Goal: Check status: Check status

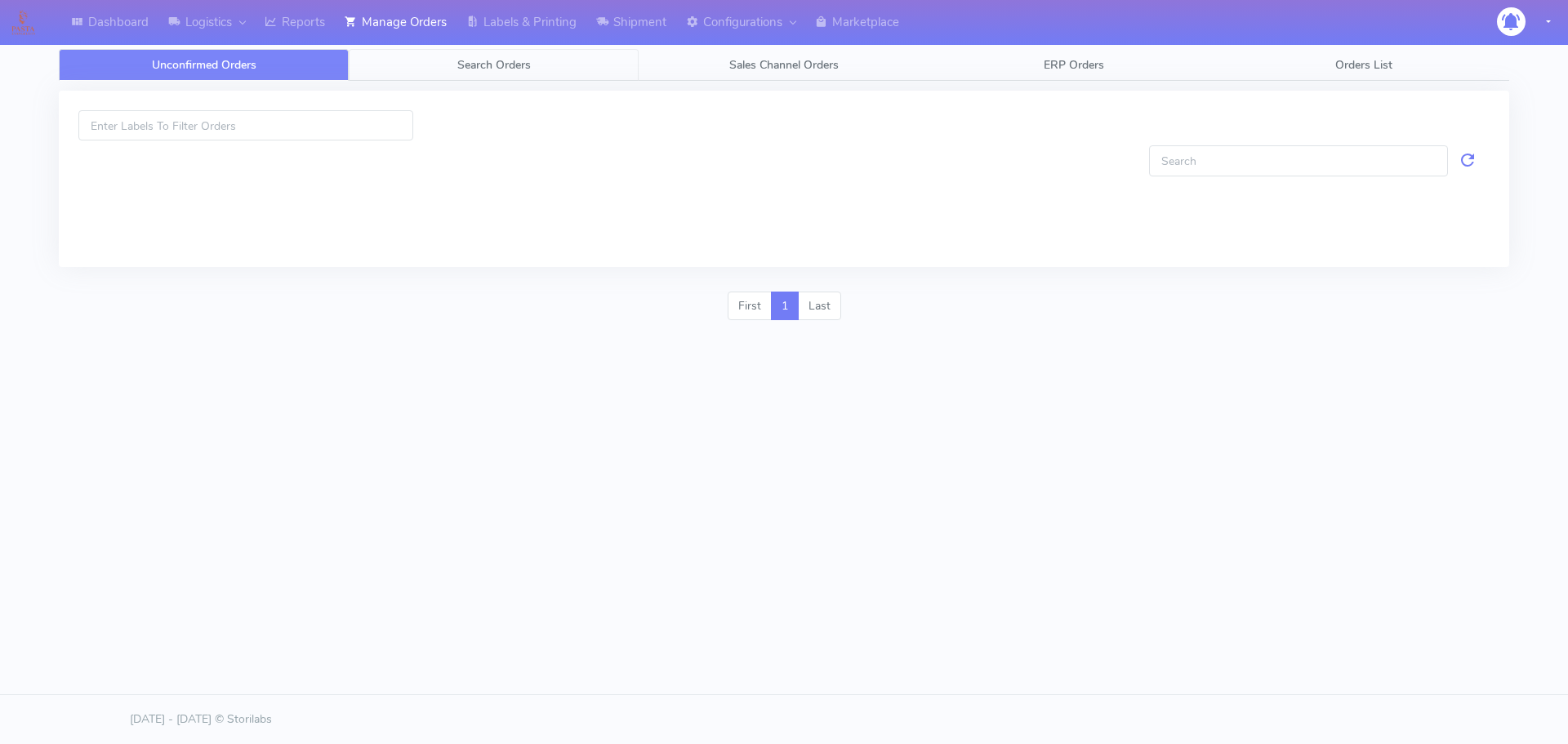
drag, startPoint x: 0, startPoint y: 0, endPoint x: 591, endPoint y: 80, distance: 596.4
click at [591, 80] on div at bounding box center [784, 185] width 1475 height 211
click at [597, 71] on link "Search Orders" at bounding box center [493, 64] width 290 height 32
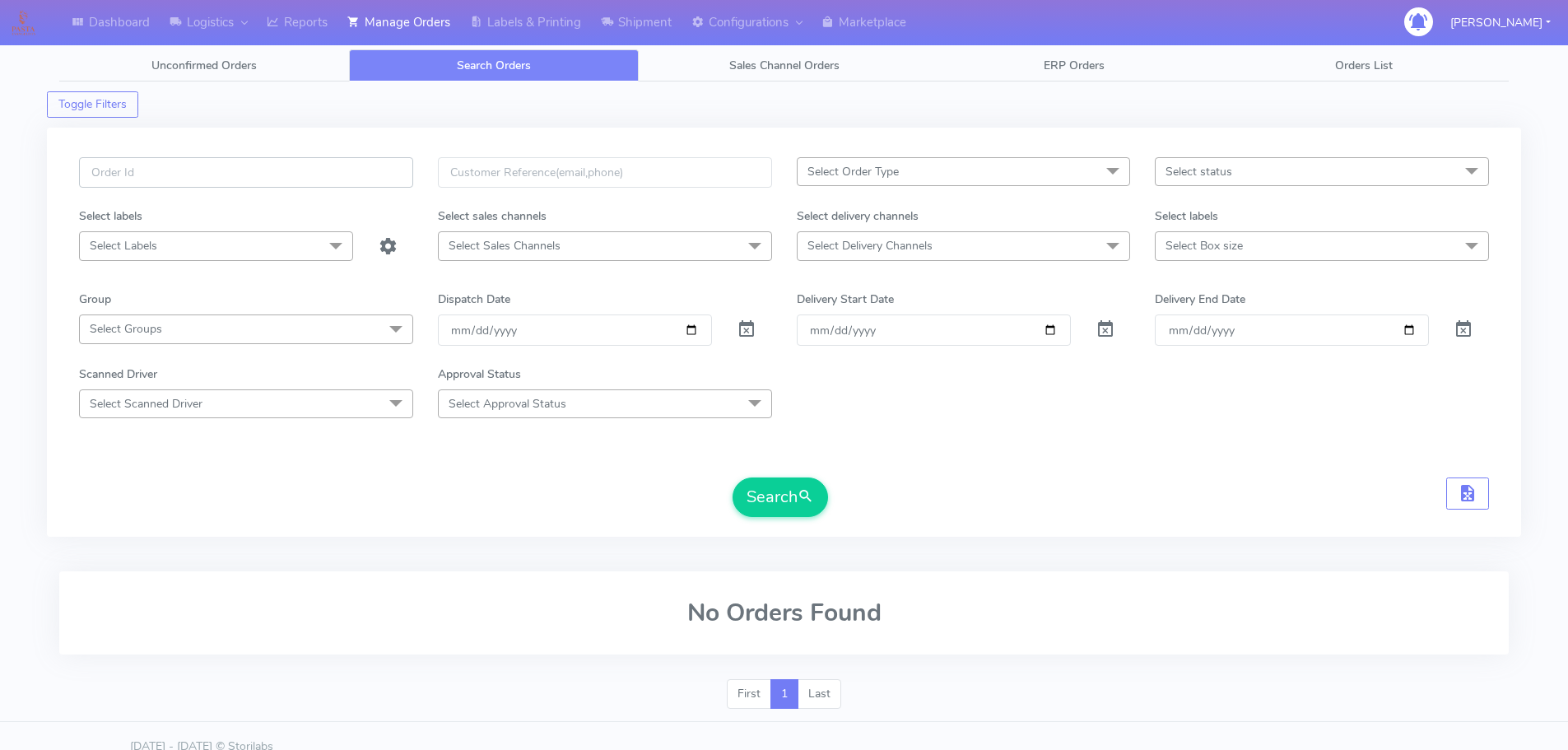
click at [354, 169] on input "text" at bounding box center [246, 172] width 334 height 30
paste input "1619841"
type input "1619841"
click at [751, 325] on span at bounding box center [747, 333] width 20 height 15
click at [763, 479] on button "Search" at bounding box center [780, 497] width 96 height 39
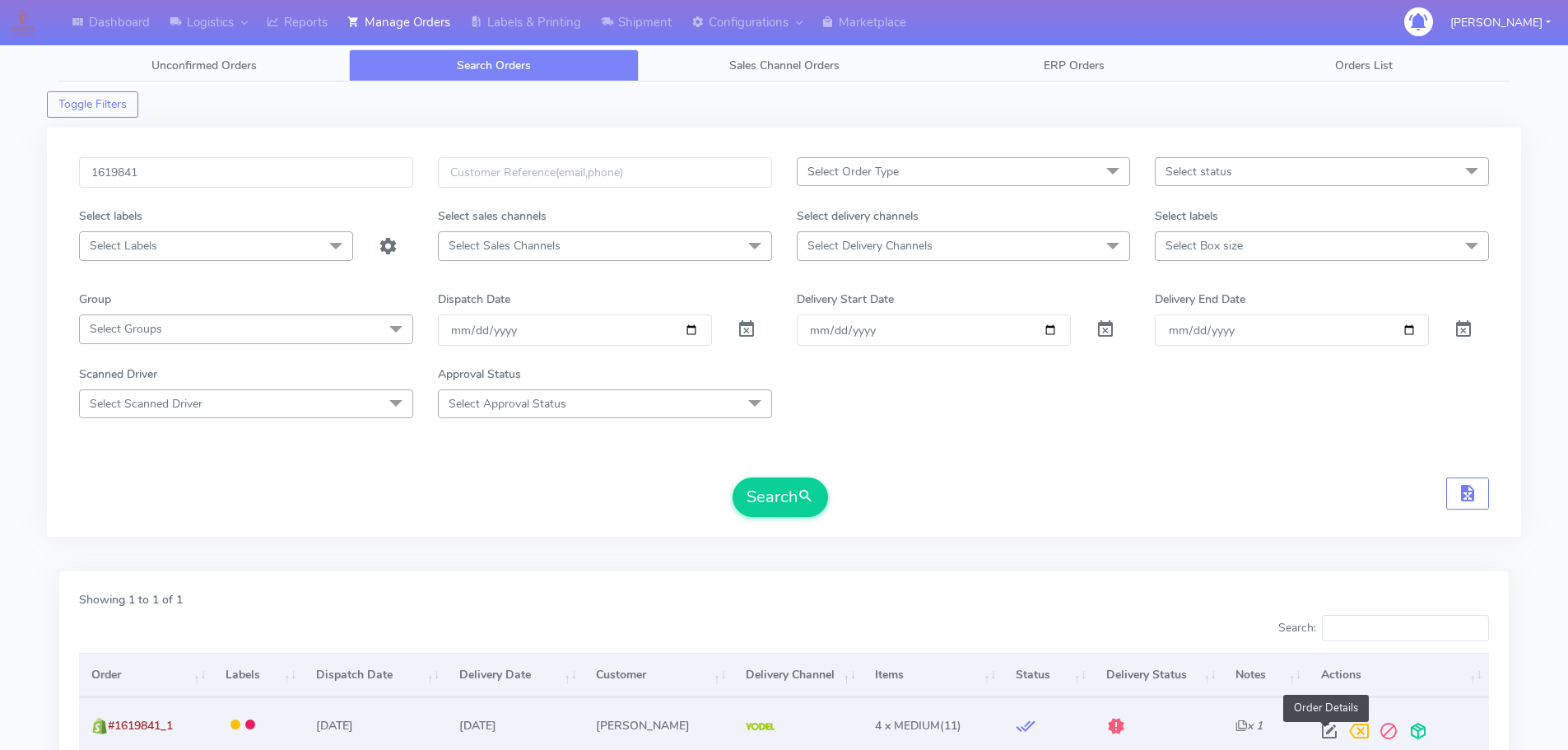
click at [1327, 737] on span at bounding box center [1329, 735] width 30 height 15
select select "5"
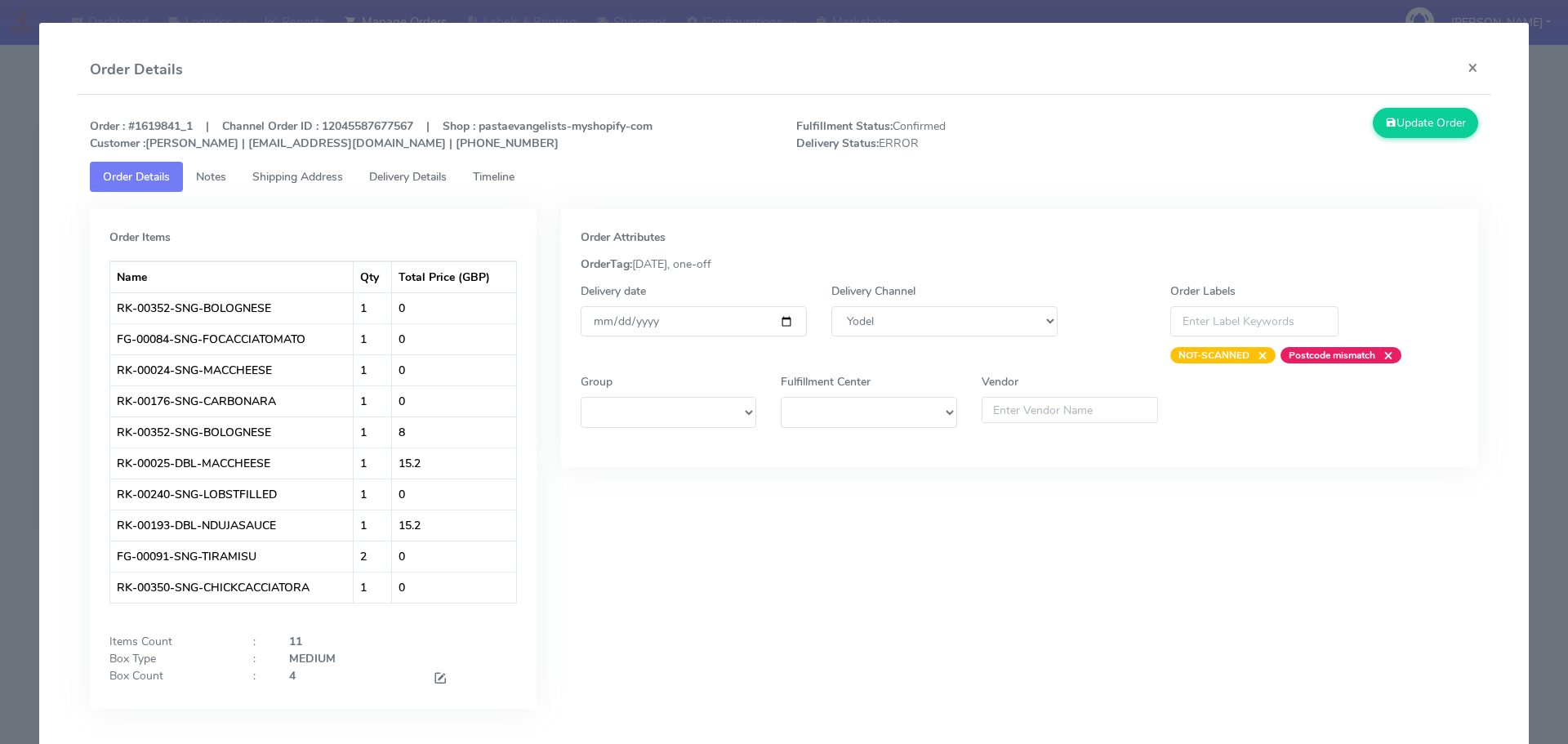
click at [508, 180] on span "Timeline" at bounding box center [493, 176] width 42 height 15
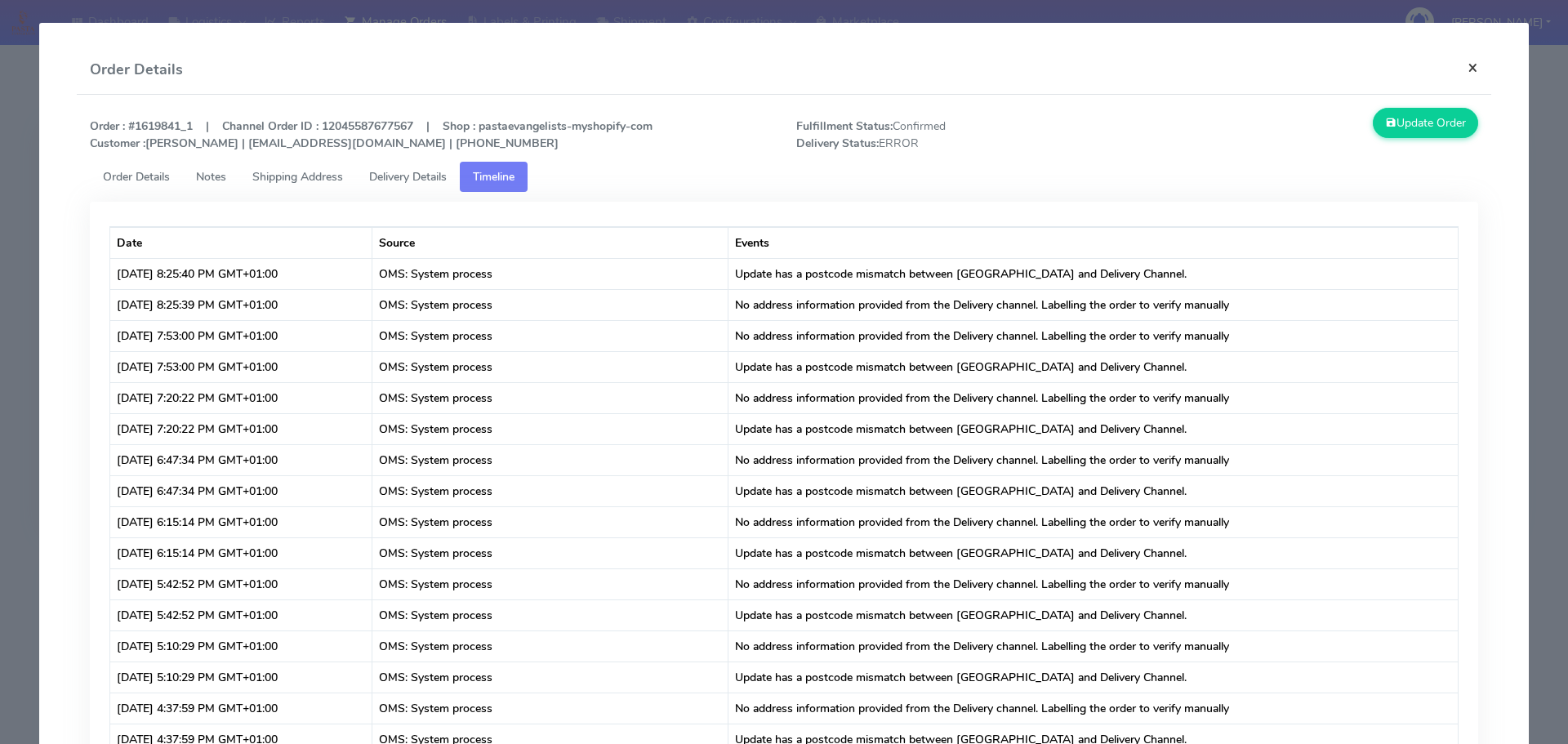
click at [1460, 69] on button "×" at bounding box center [1472, 68] width 37 height 43
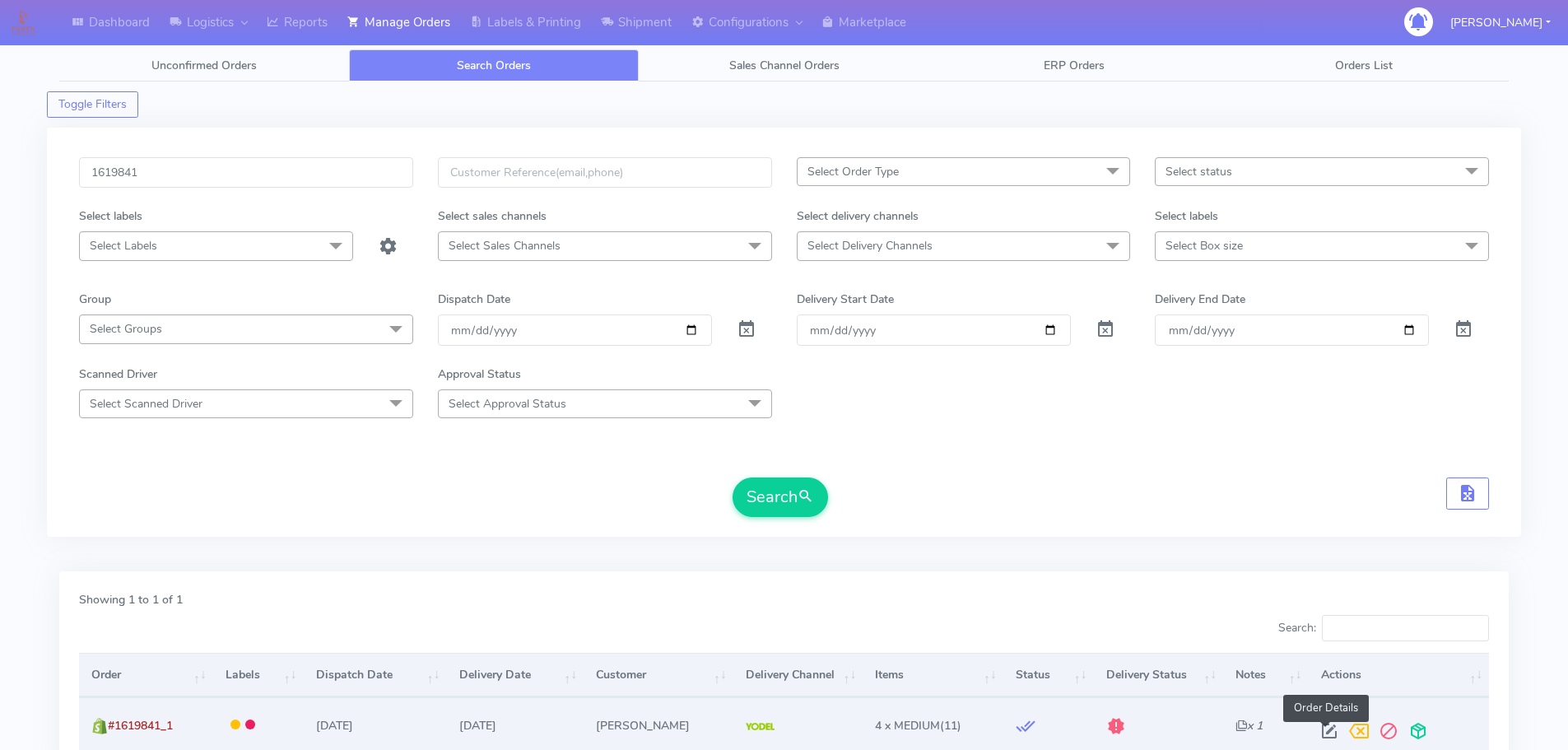
click at [1322, 735] on span at bounding box center [1329, 735] width 30 height 15
select select "5"
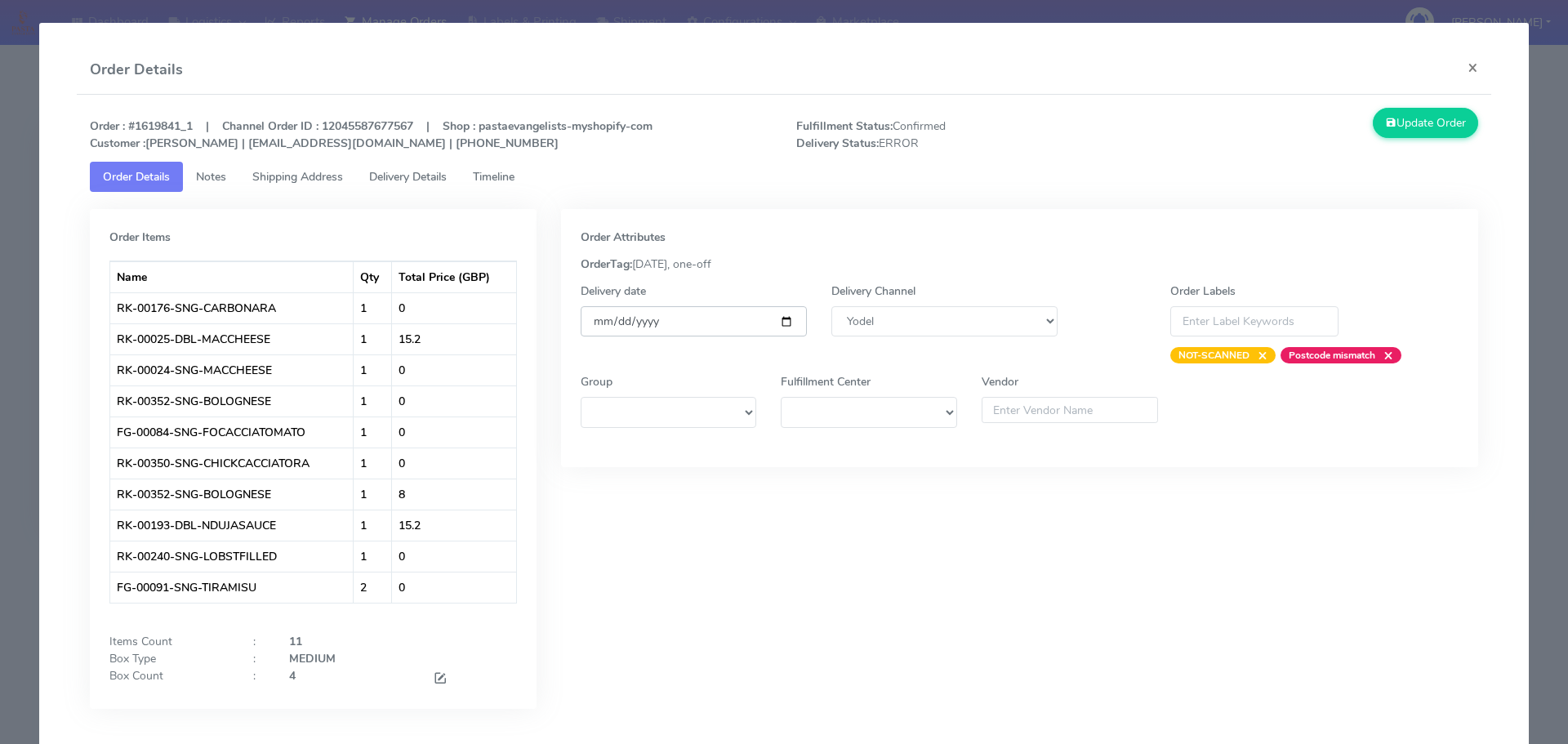
click at [778, 317] on input "[DATE]" at bounding box center [693, 321] width 226 height 30
click at [1039, 156] on div "Order : #1619841_1 | Channel Order ID : 12045587677567 | Shop : pastaevangelist…" at bounding box center [784, 135] width 1413 height 54
click at [1461, 65] on button "×" at bounding box center [1472, 68] width 37 height 43
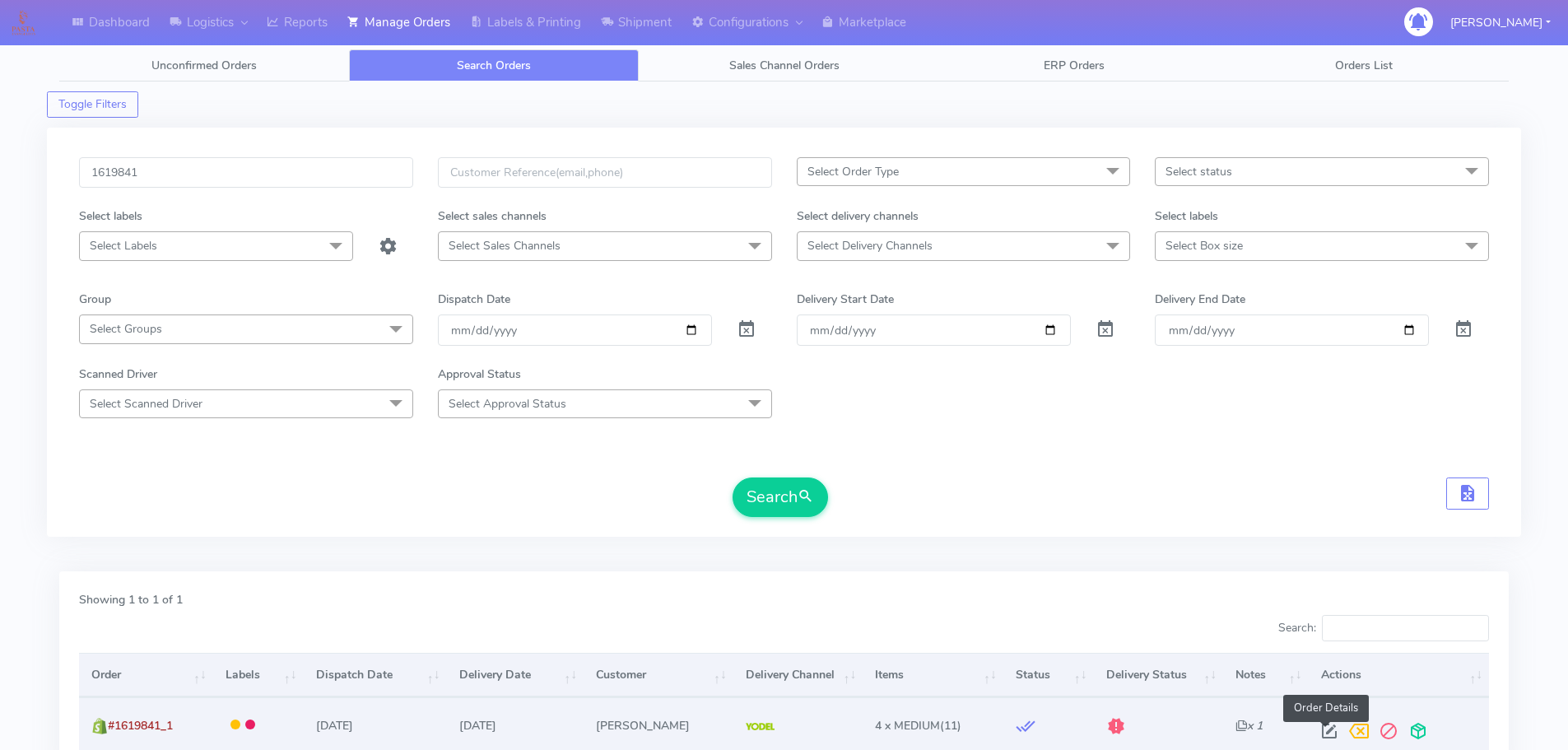
click at [1326, 731] on span at bounding box center [1329, 735] width 30 height 15
select select "5"
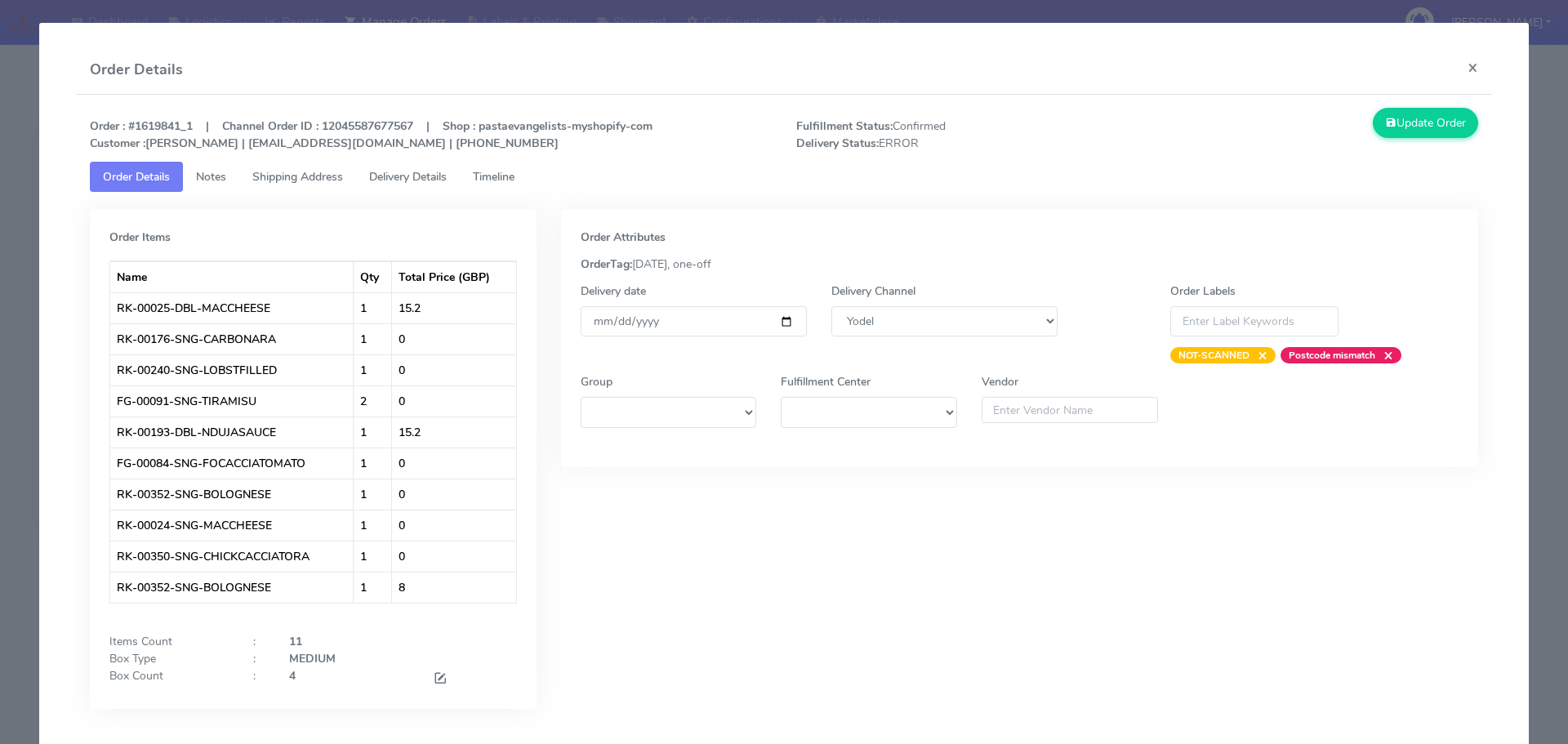
click at [506, 182] on span "Timeline" at bounding box center [493, 176] width 42 height 15
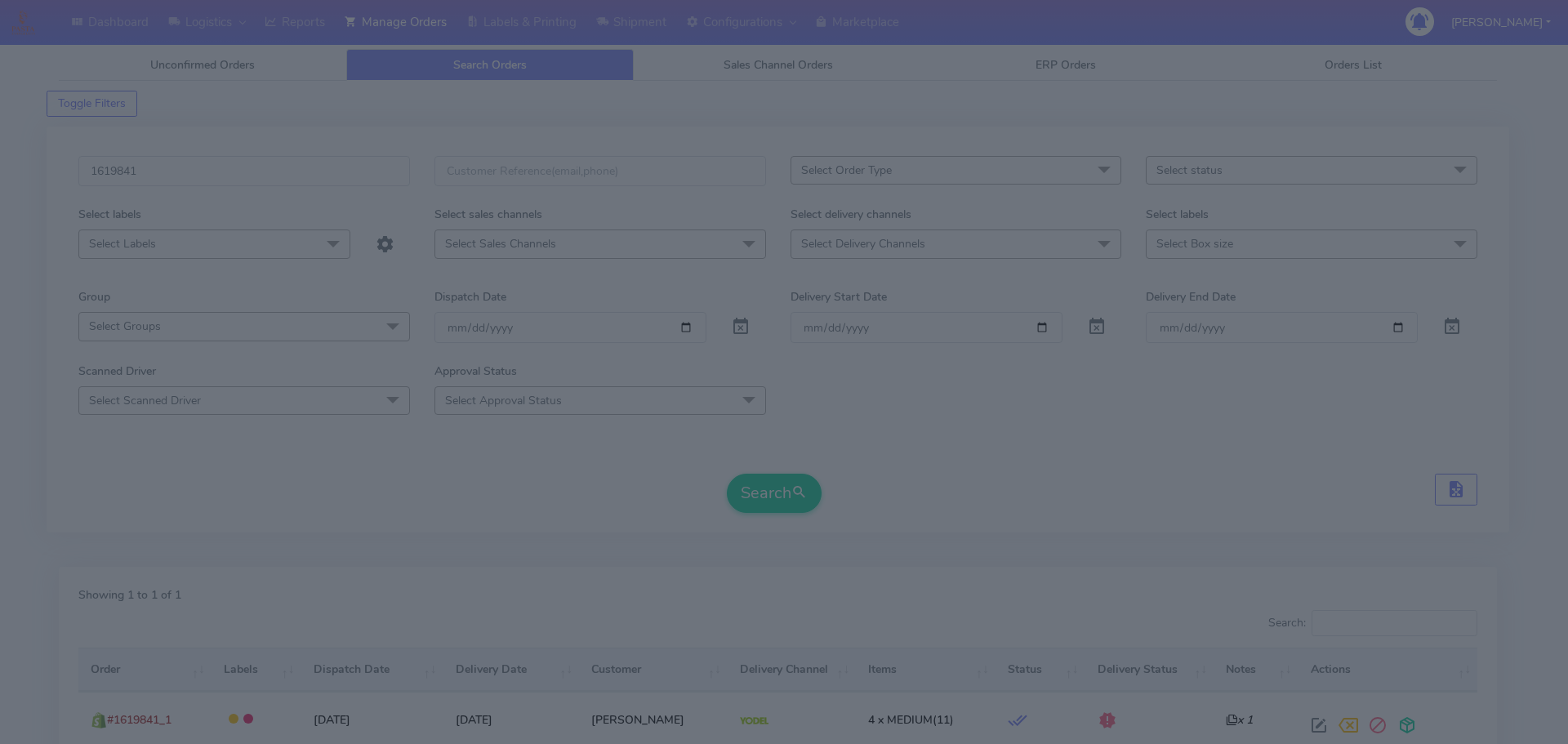
scroll to position [8388, 0]
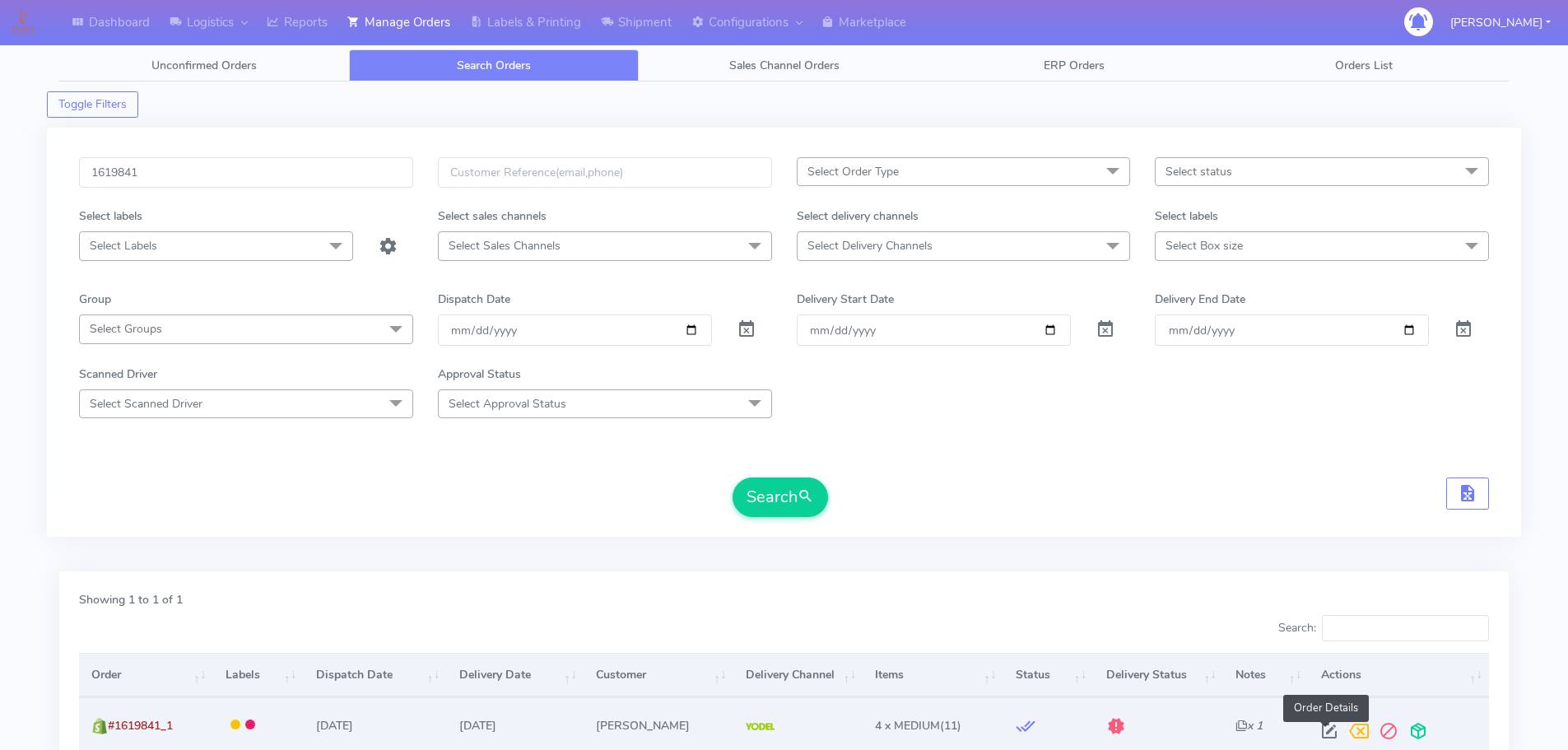
click at [1326, 732] on span at bounding box center [1329, 735] width 30 height 15
select select "5"
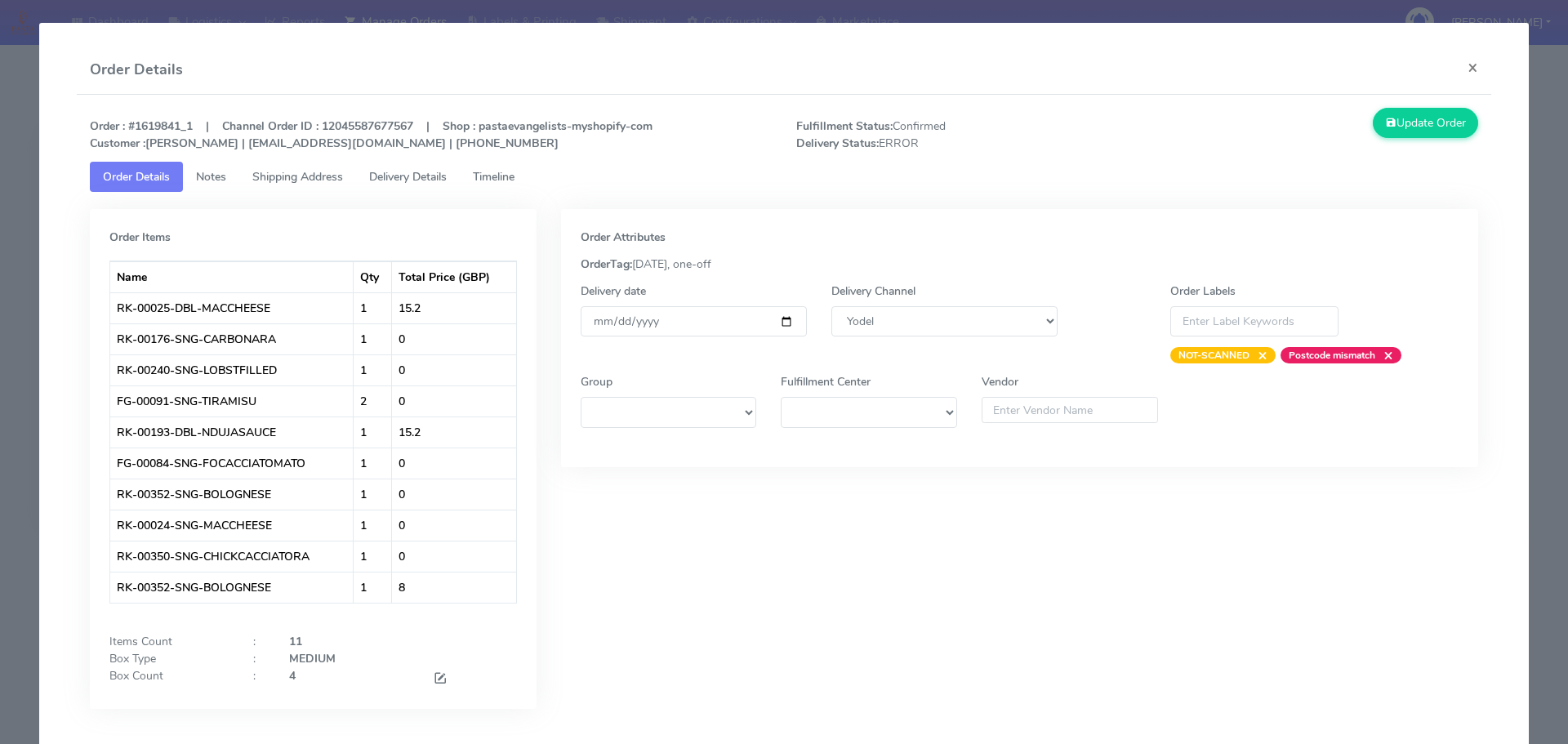
click at [472, 164] on link "Timeline" at bounding box center [493, 176] width 68 height 30
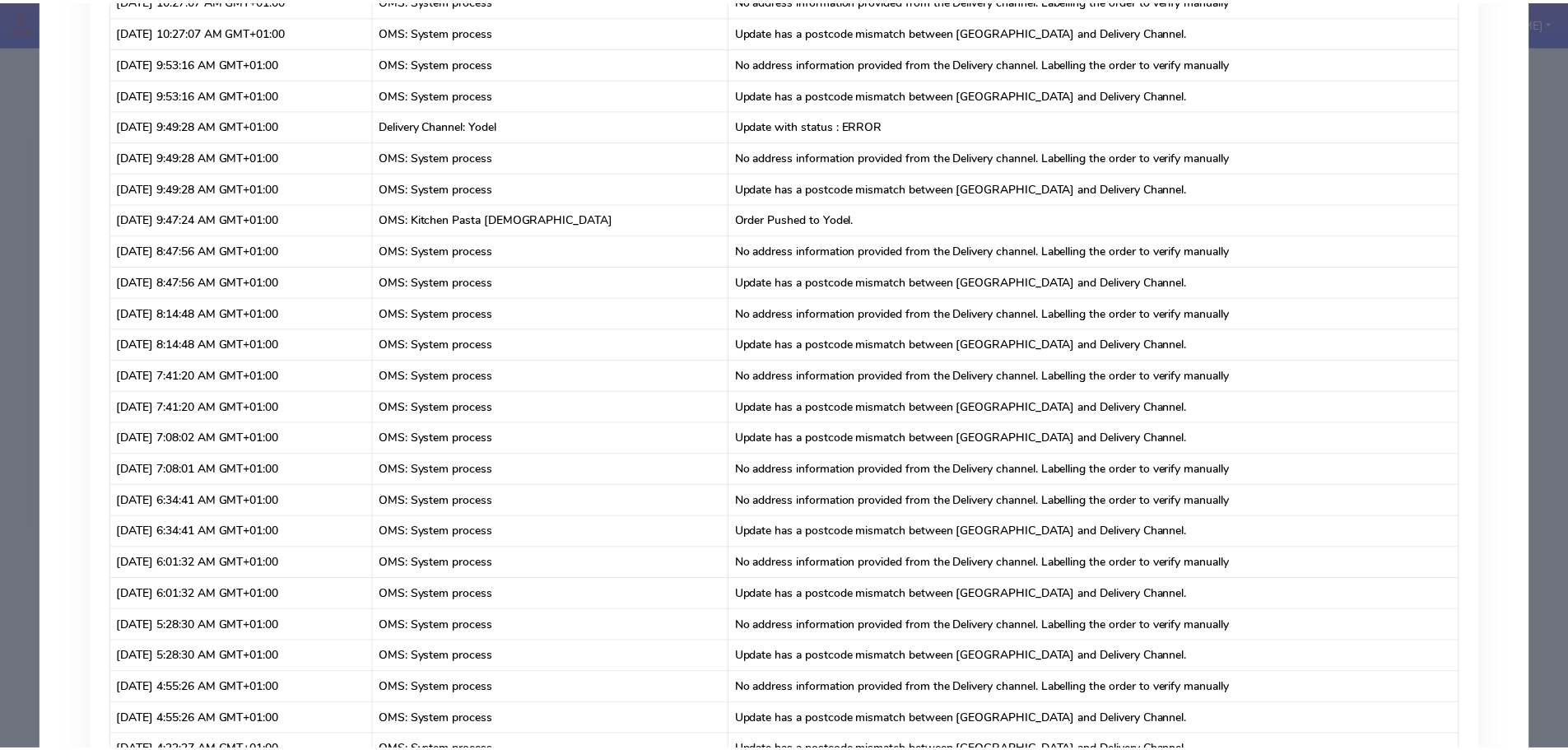
scroll to position [0, 0]
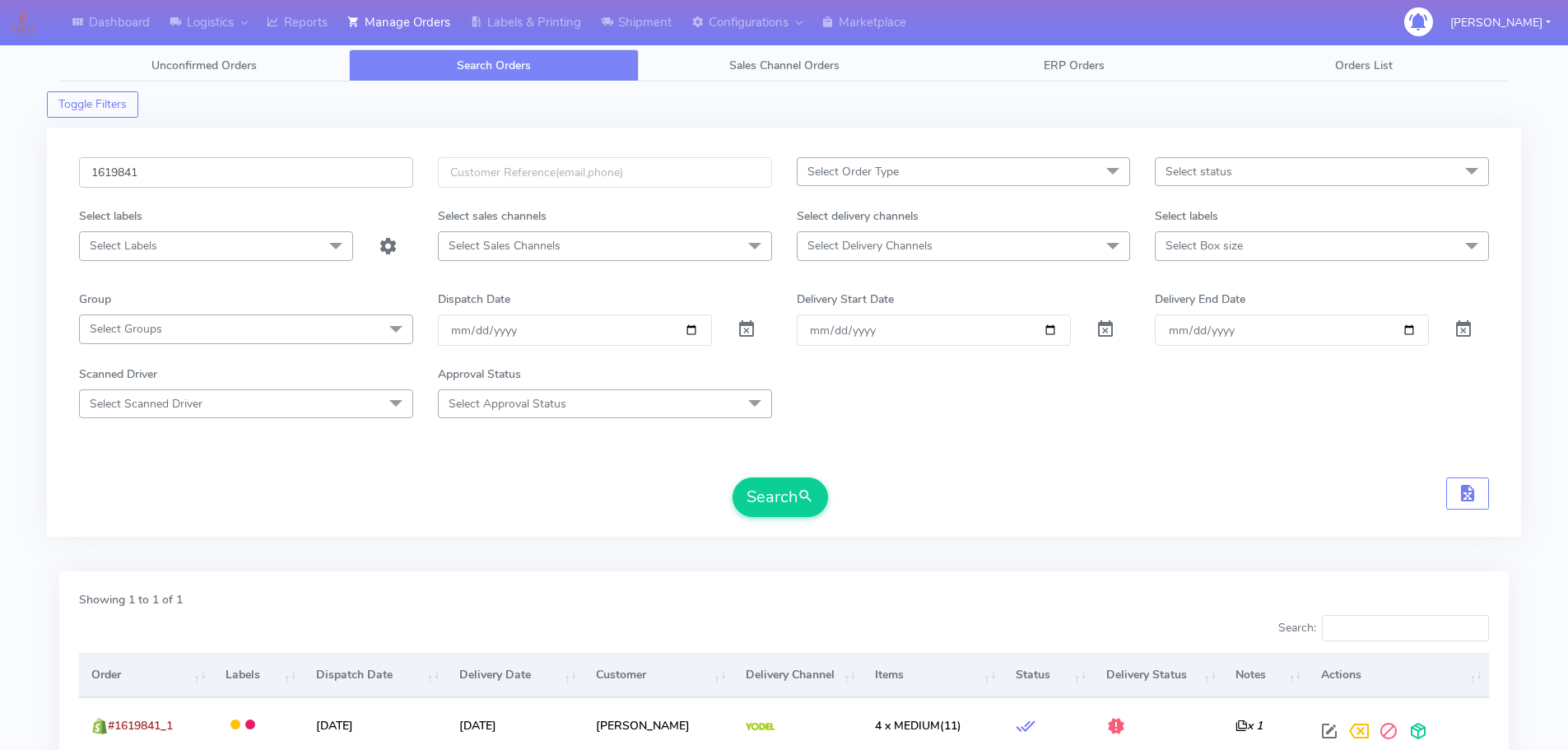
click at [196, 165] on input "1619841" at bounding box center [246, 172] width 334 height 30
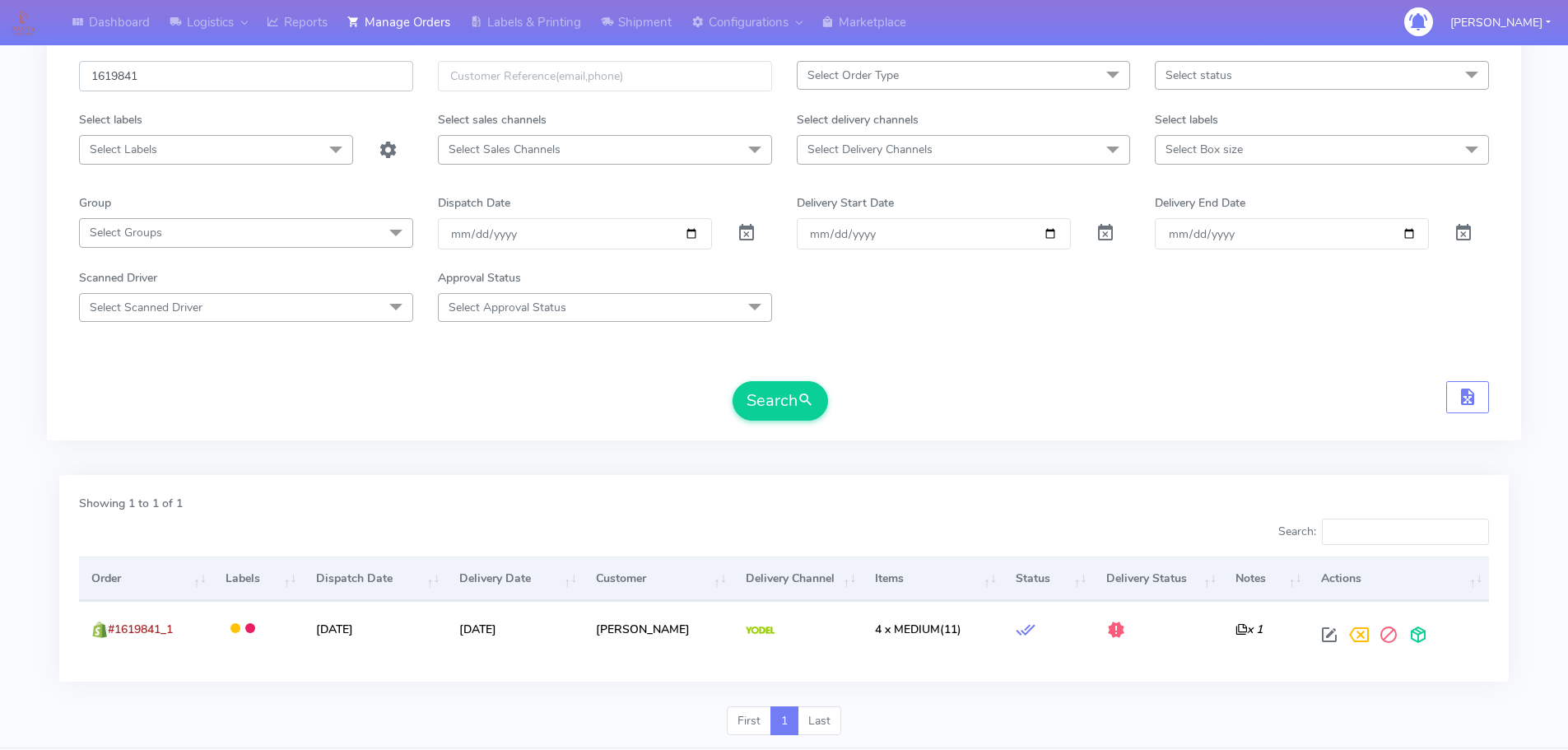
scroll to position [102, 0]
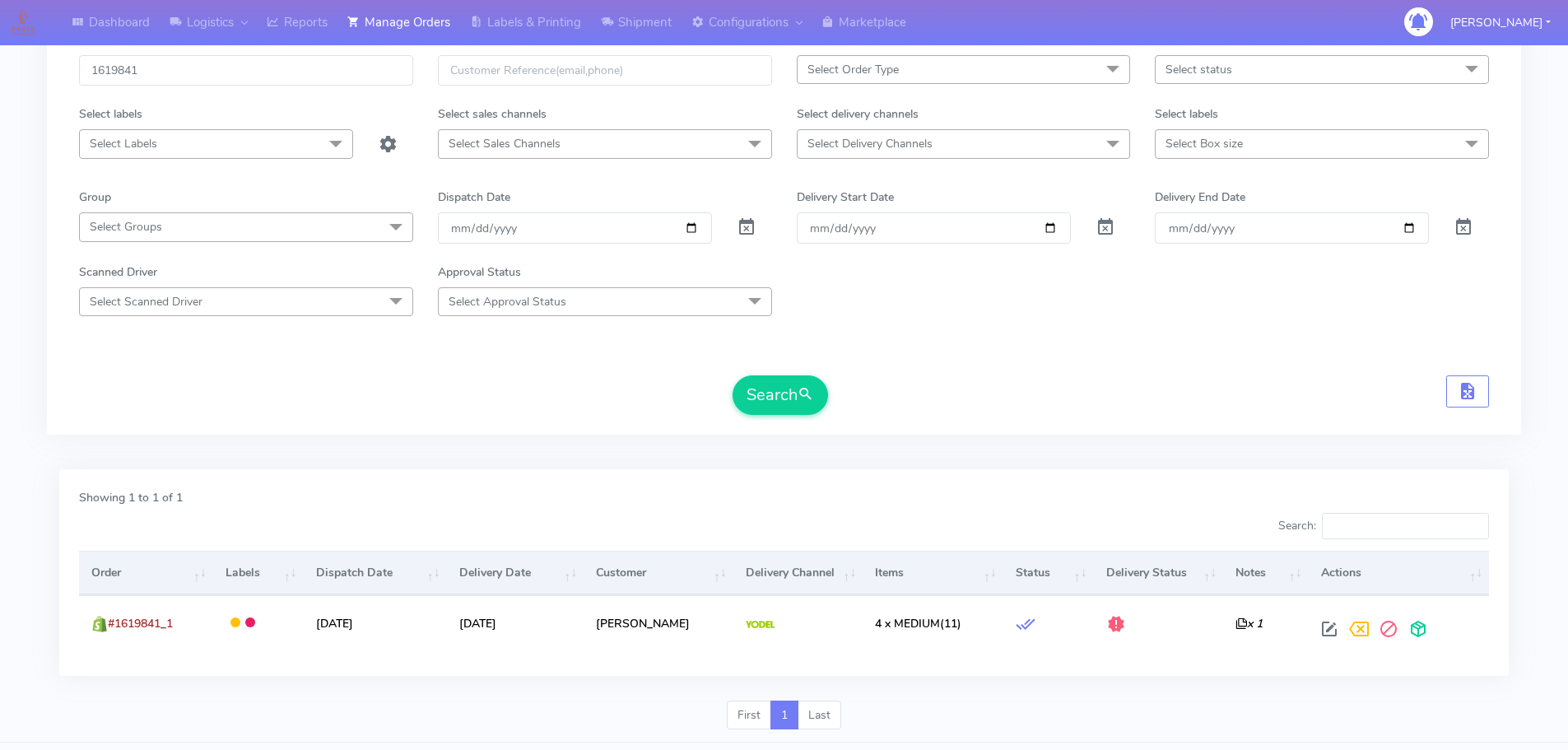
click at [1031, 534] on div "Search:" at bounding box center [1143, 529] width 693 height 33
